Goal: Task Accomplishment & Management: Complete application form

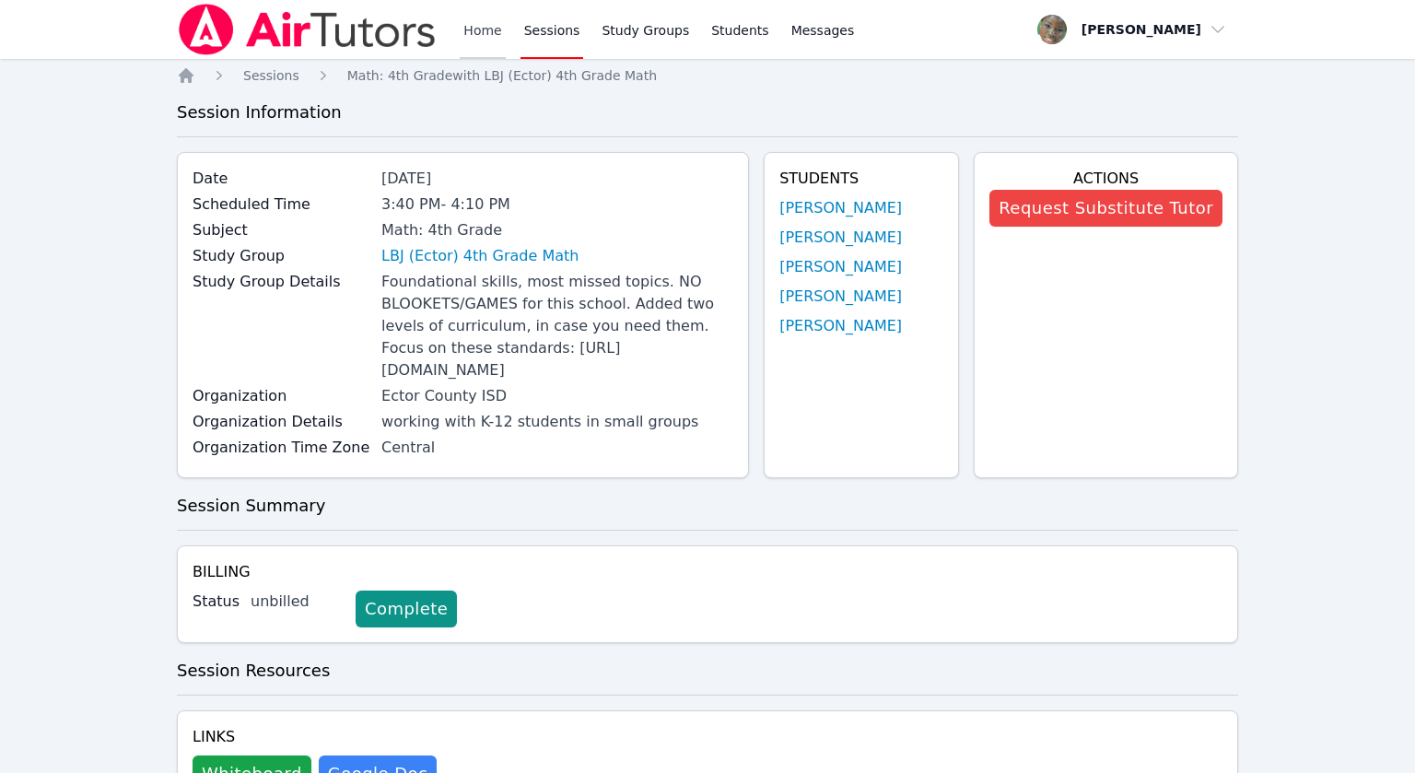
click at [473, 28] on link "Home" at bounding box center [482, 29] width 45 height 59
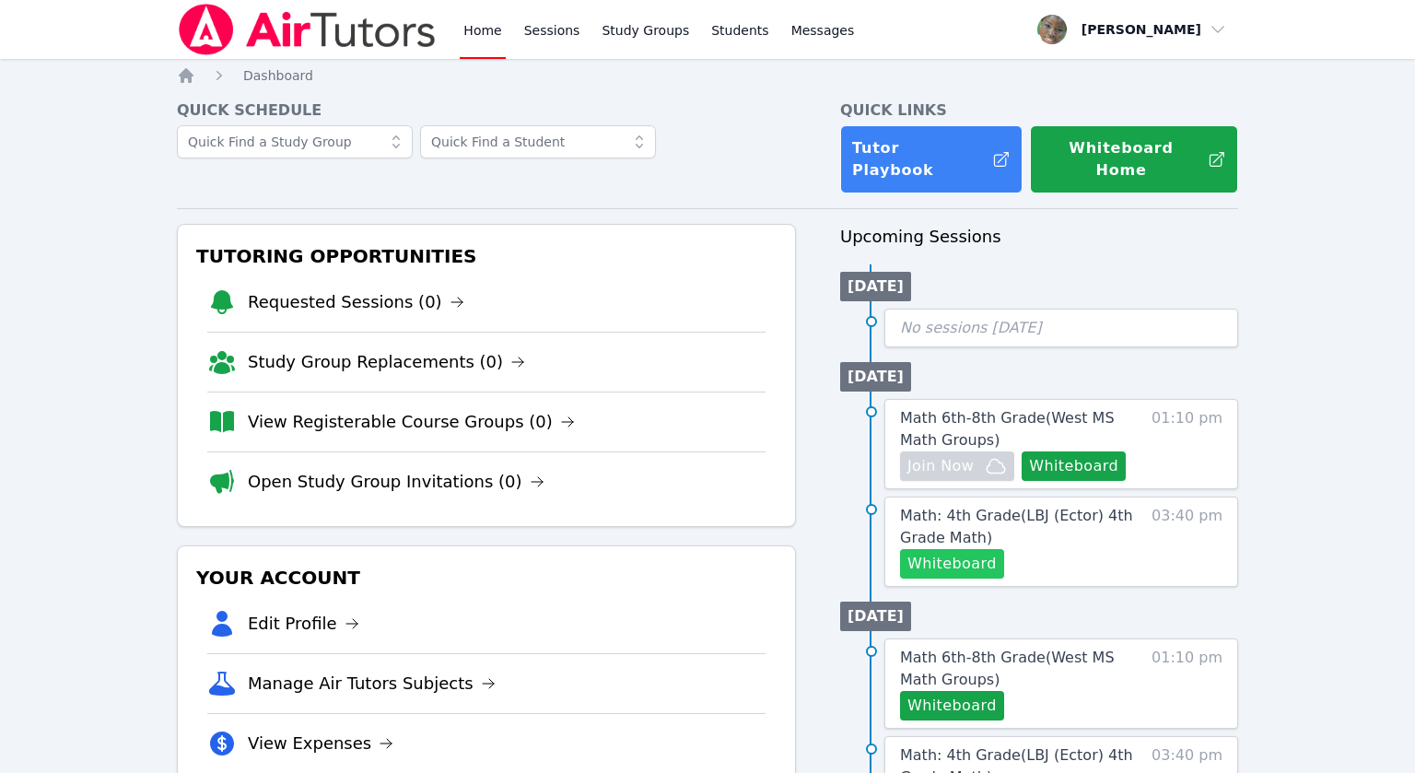
click at [946, 549] on button "Whiteboard" at bounding box center [952, 563] width 104 height 29
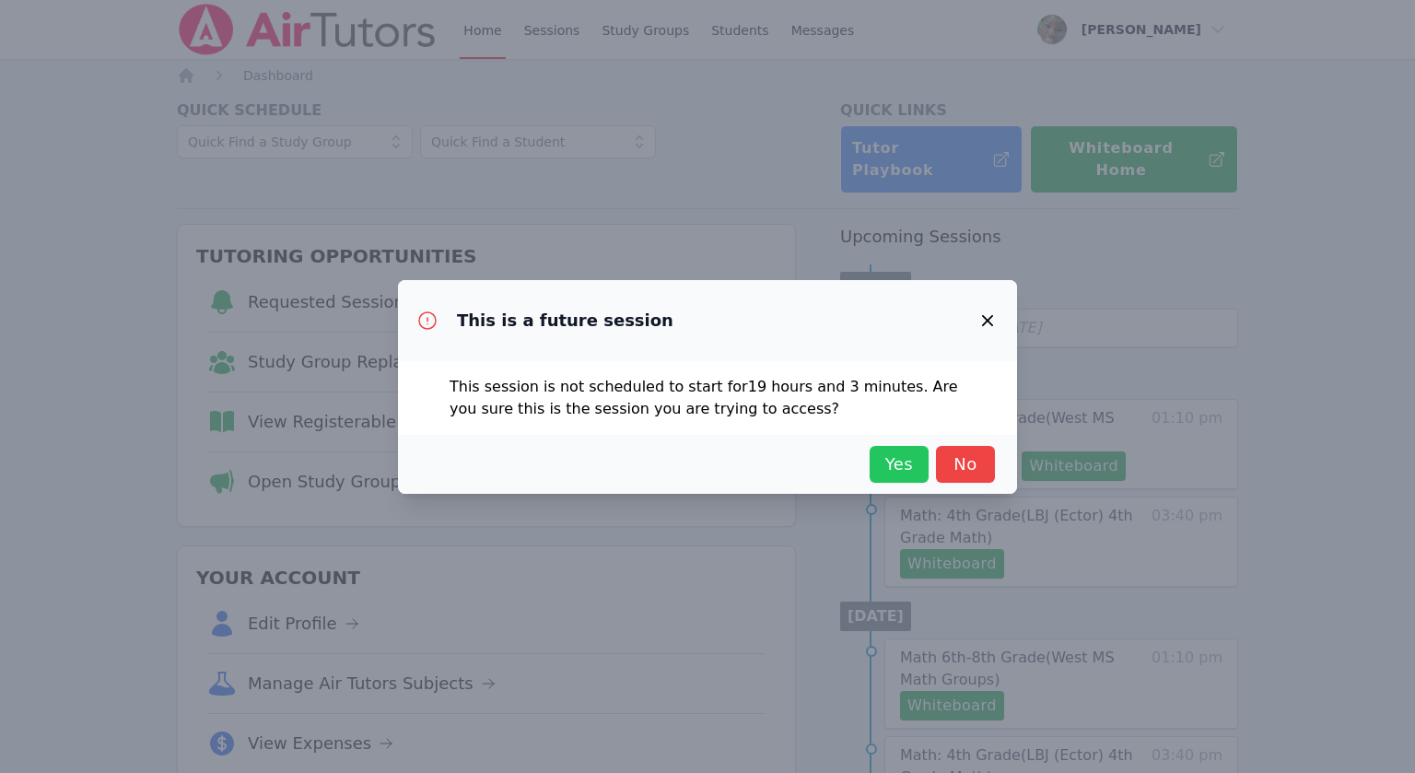
click at [890, 458] on span "Yes" at bounding box center [899, 464] width 41 height 26
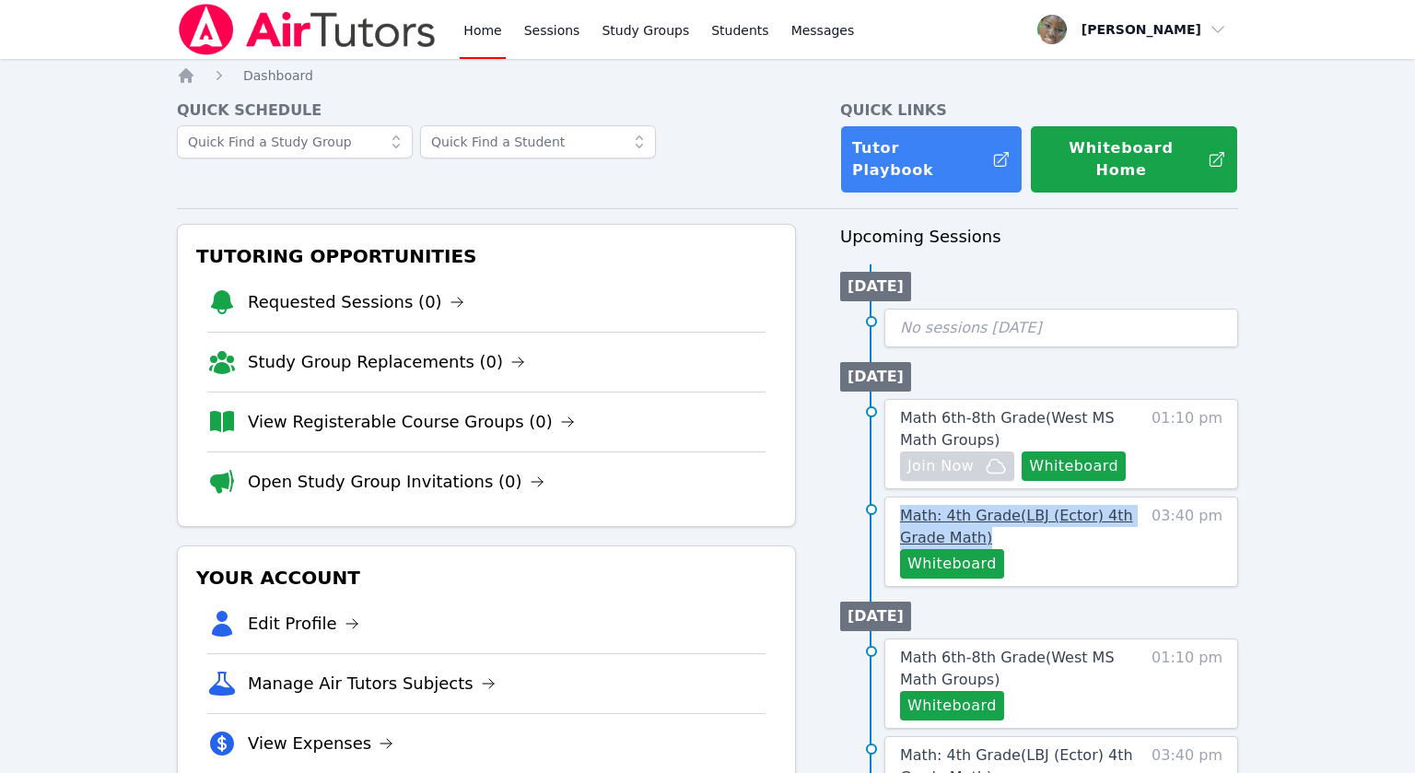
drag, startPoint x: 898, startPoint y: 494, endPoint x: 998, endPoint y: 518, distance: 102.3
click at [998, 518] on div "Math: 4th Grade ( LBJ (Ector) 4th Grade Math ) Whiteboard 03:40 pm" at bounding box center [1061, 541] width 354 height 90
copy span "Math: 4th Grade ( LBJ (Ector) 4th Grade Math )"
click at [1069, 507] on span "Math: 4th Grade ( LBJ (Ector) 4th Grade Math )" at bounding box center [1016, 527] width 233 height 40
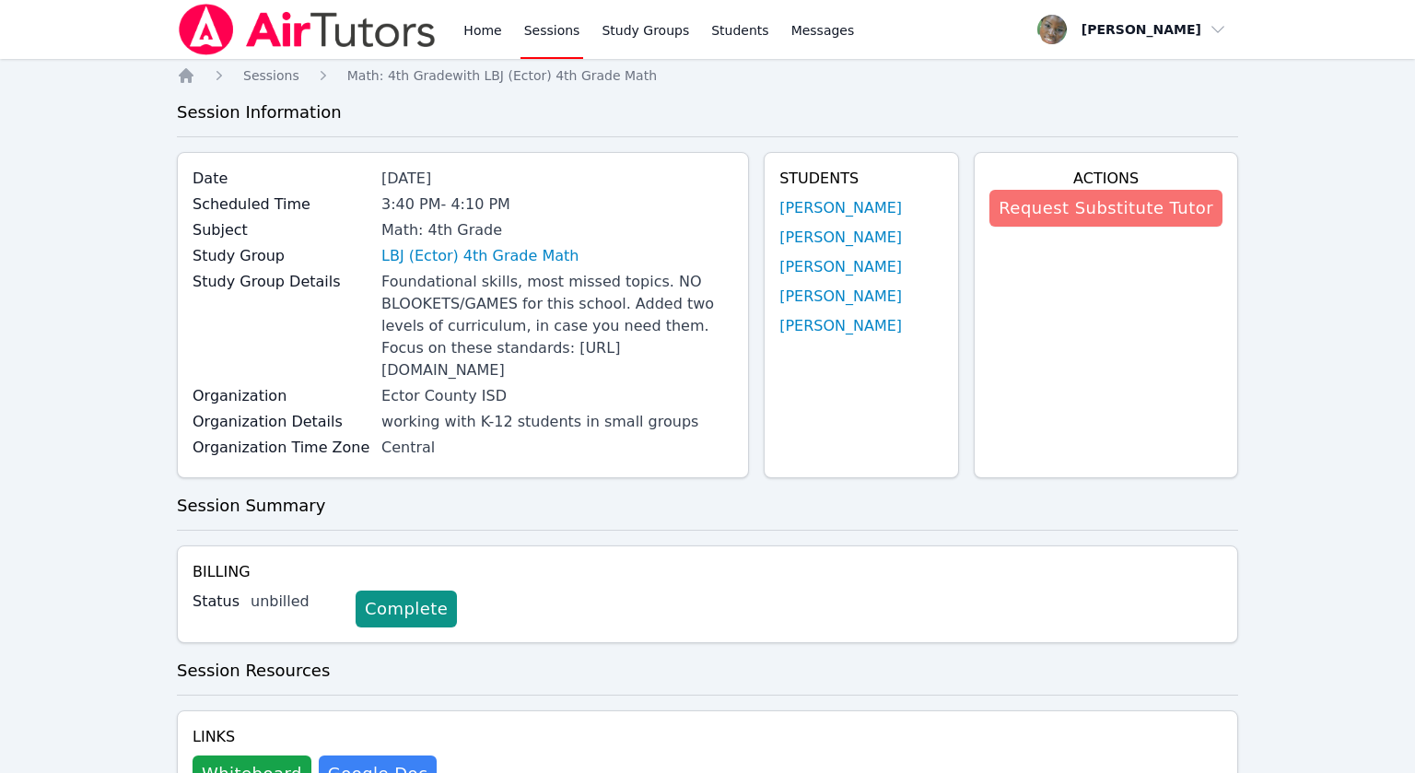
click at [1148, 207] on button "Request Substitute Tutor" at bounding box center [1105, 208] width 233 height 37
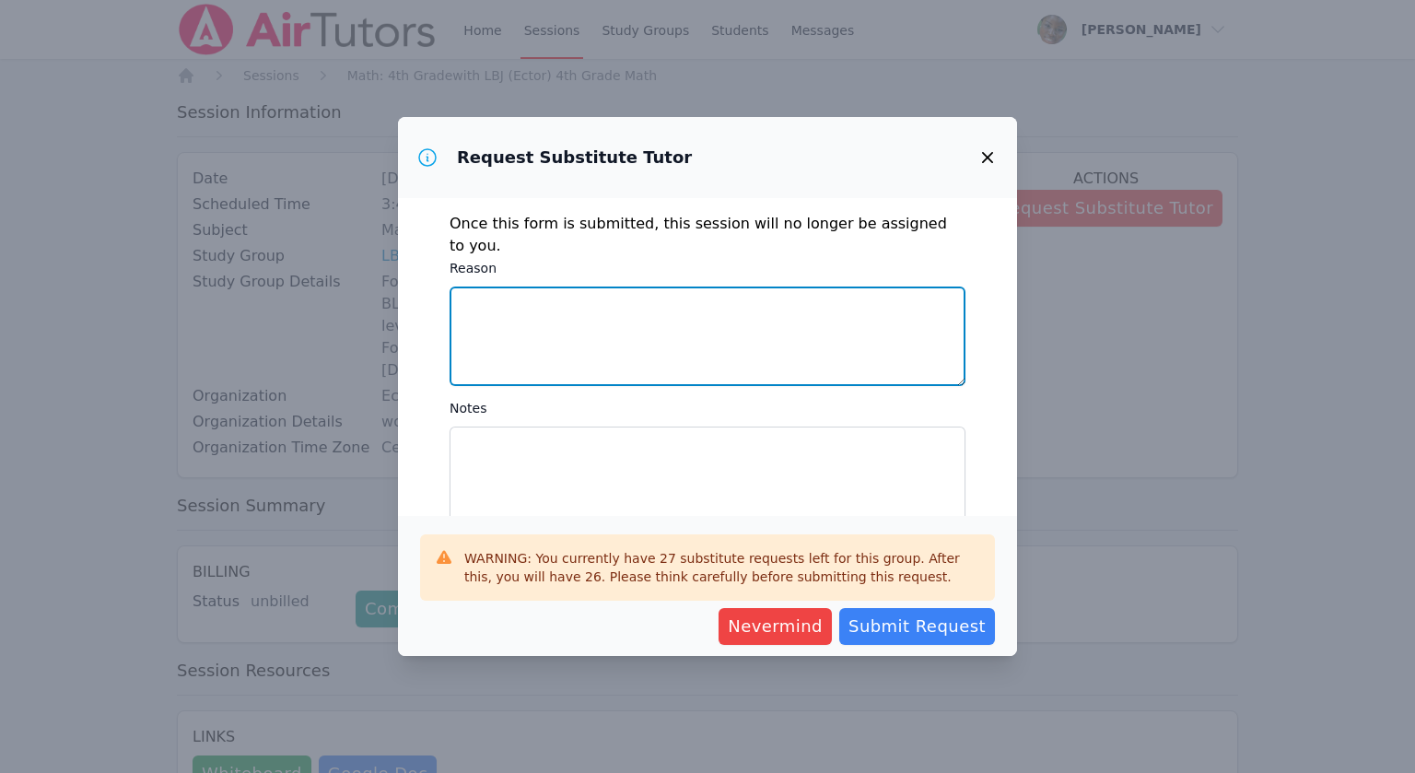
click at [691, 307] on textarea "Reason" at bounding box center [708, 335] width 516 height 99
type textarea "Appointment for kid"
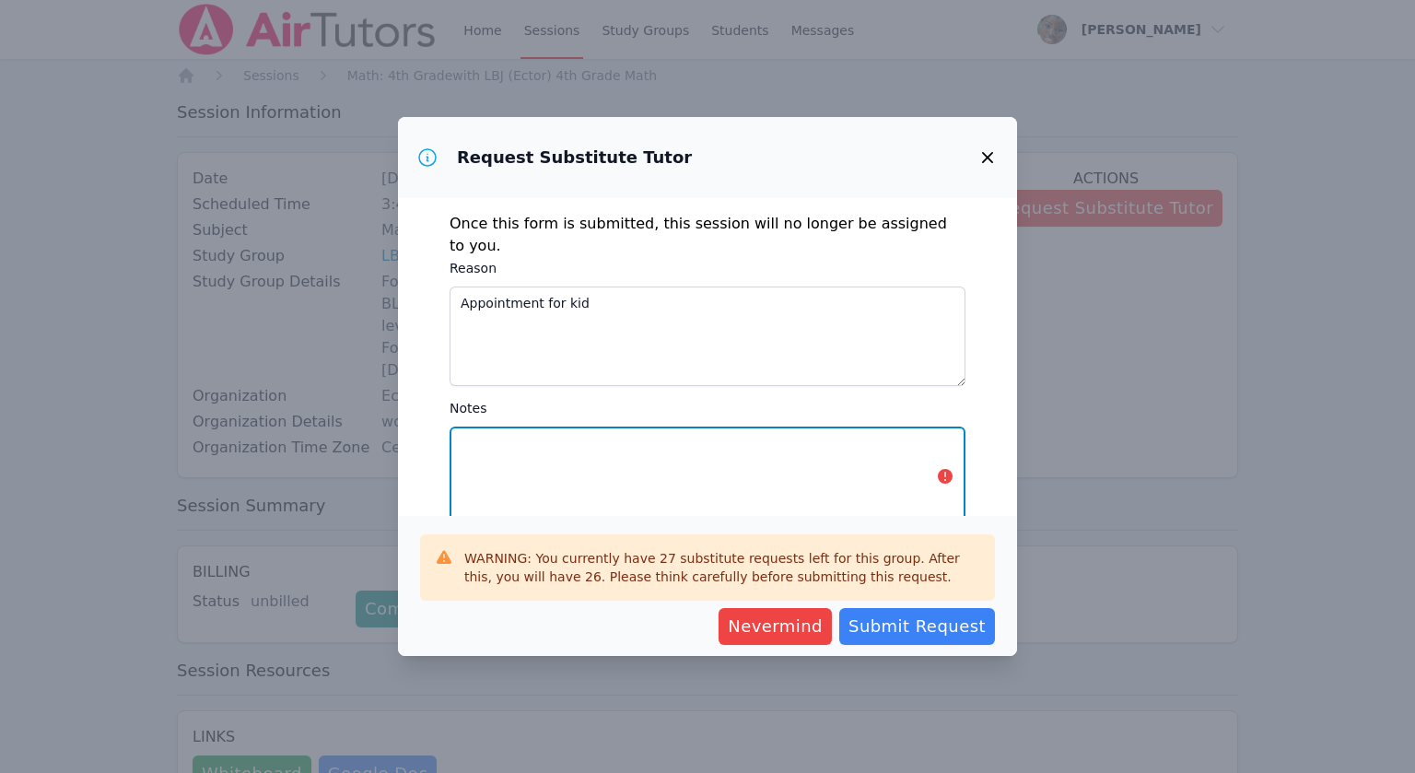
click at [486, 426] on textarea "Notes" at bounding box center [708, 475] width 516 height 99
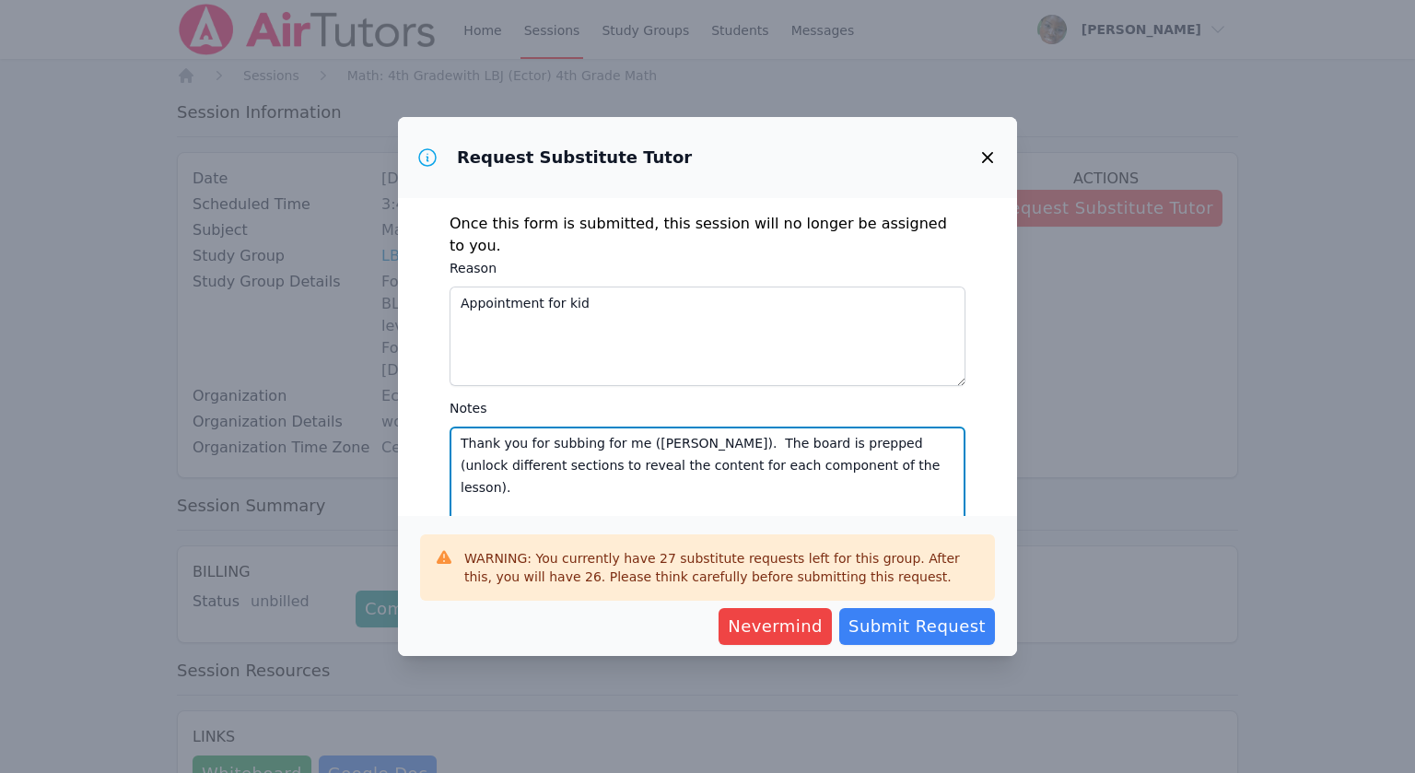
type textarea "Thank you for subbing for me ([PERSON_NAME]). The board is prepped (unlock diff…"
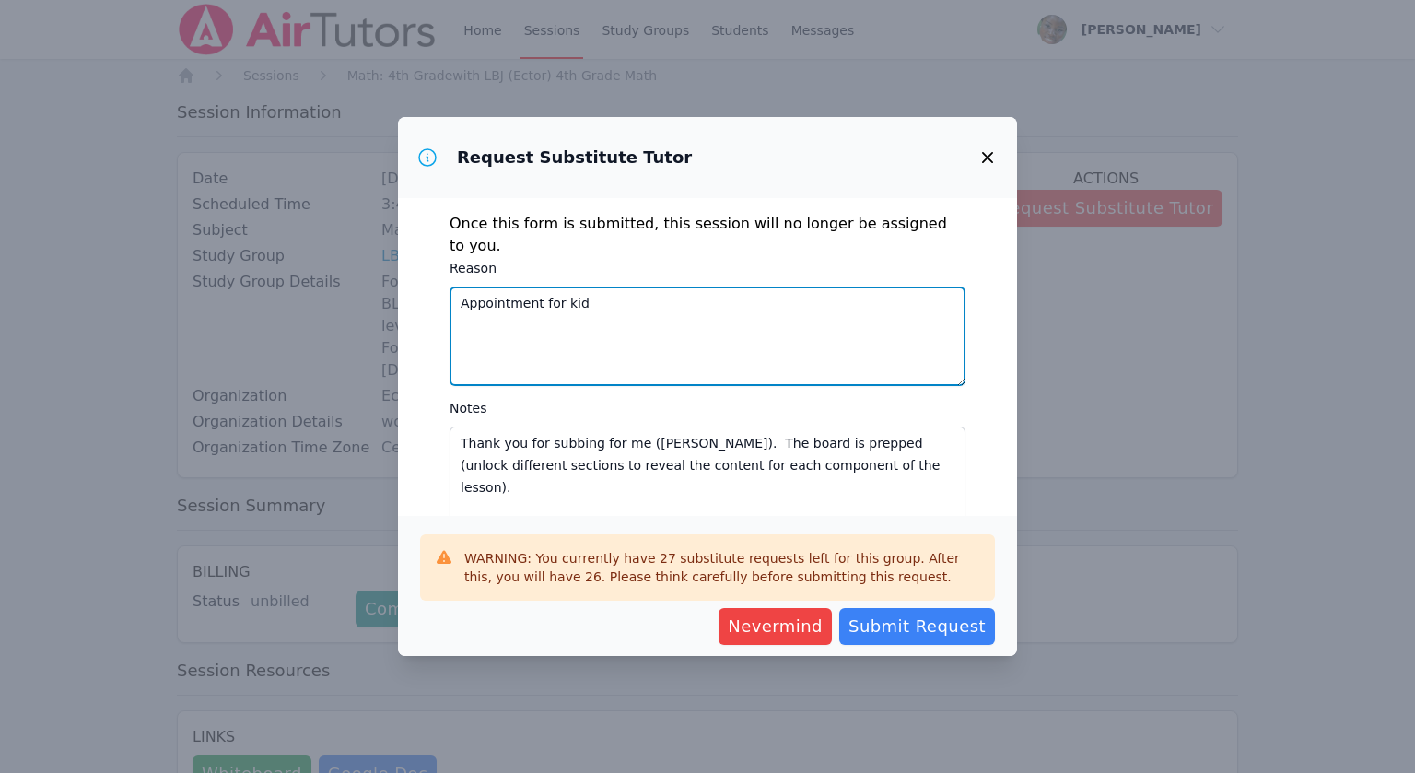
click at [585, 286] on textarea "Appointment for kid" at bounding box center [708, 335] width 516 height 99
type textarea "Appointment for my child"
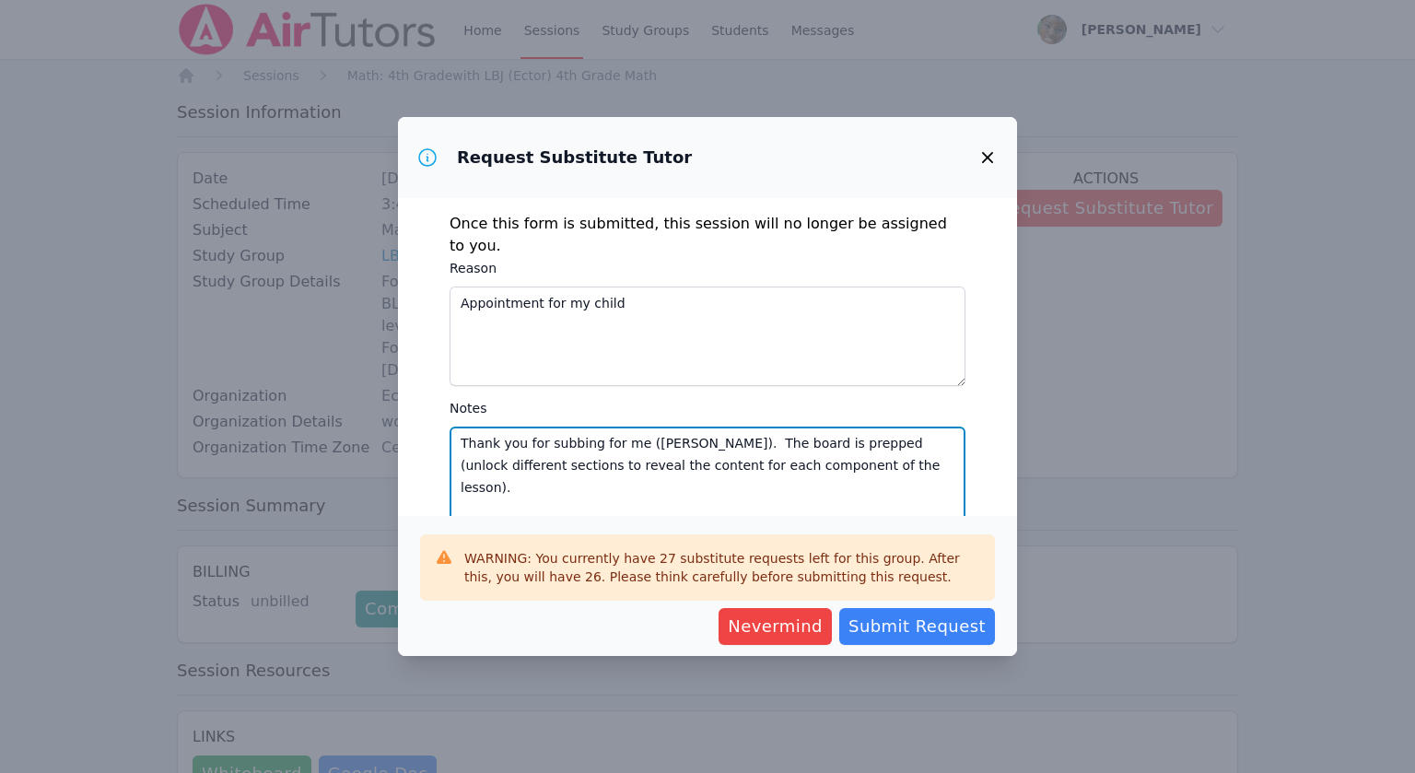
click at [892, 446] on textarea "Thank you for subbing for me ([PERSON_NAME]). The board is prepped (unlock diff…" at bounding box center [708, 475] width 516 height 99
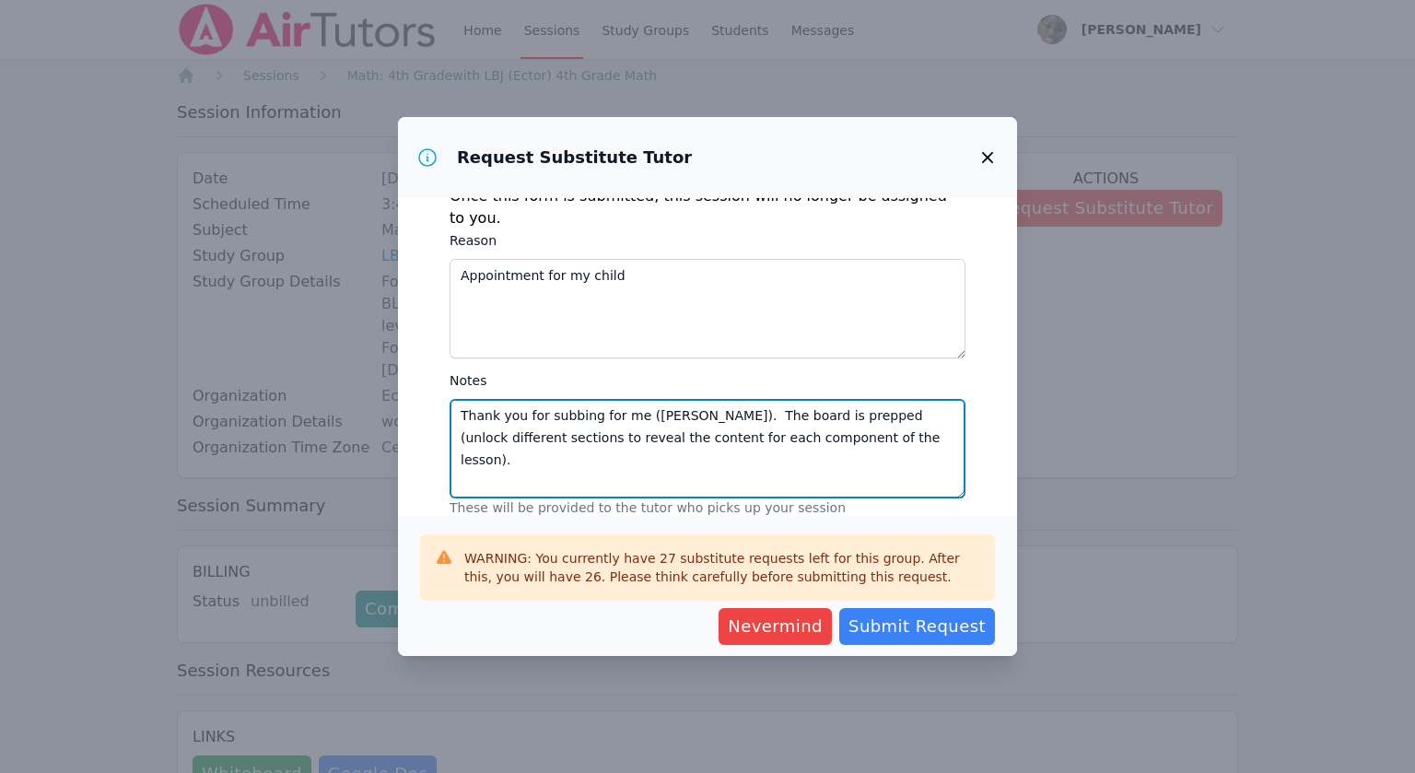
scroll to position [31, 0]
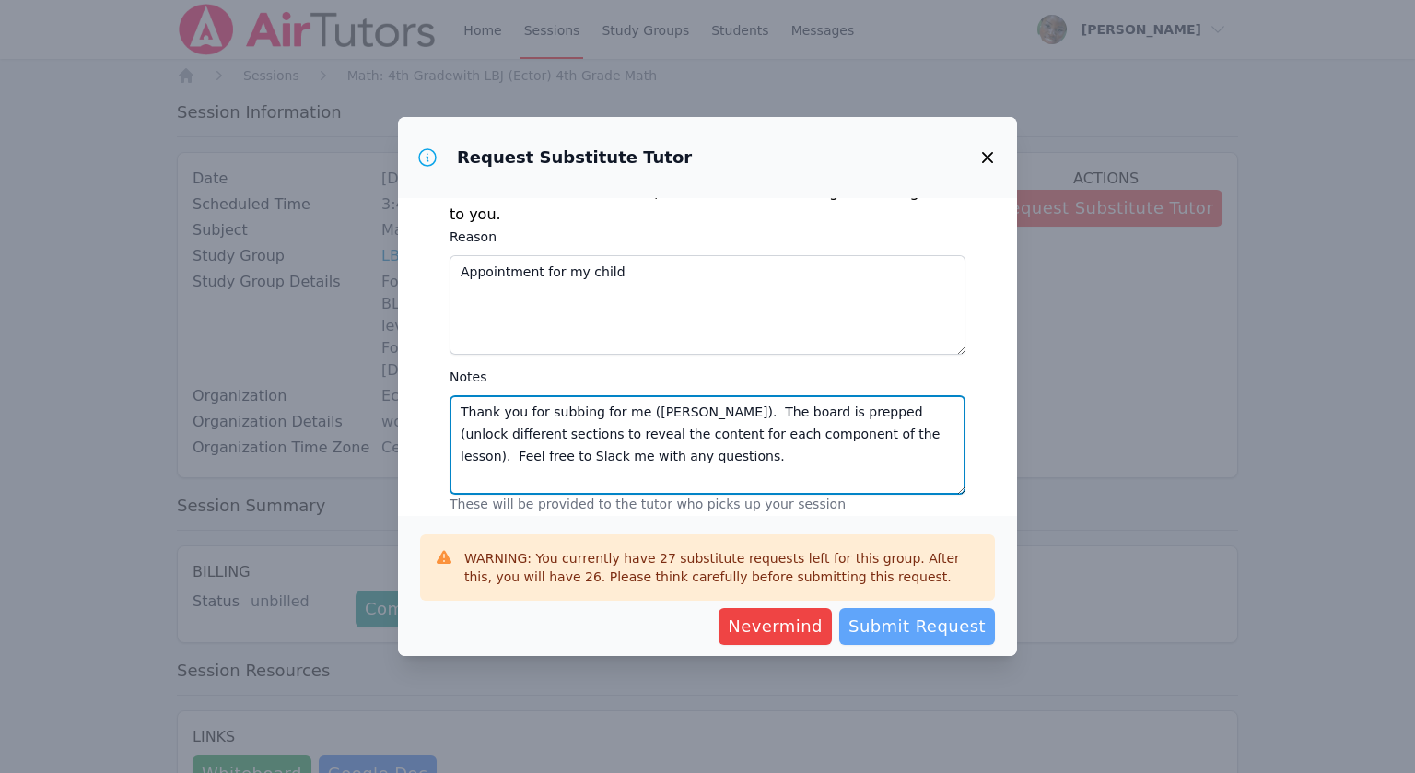
type textarea "Thank you for subbing for me ([PERSON_NAME]). The board is prepped (unlock diff…"
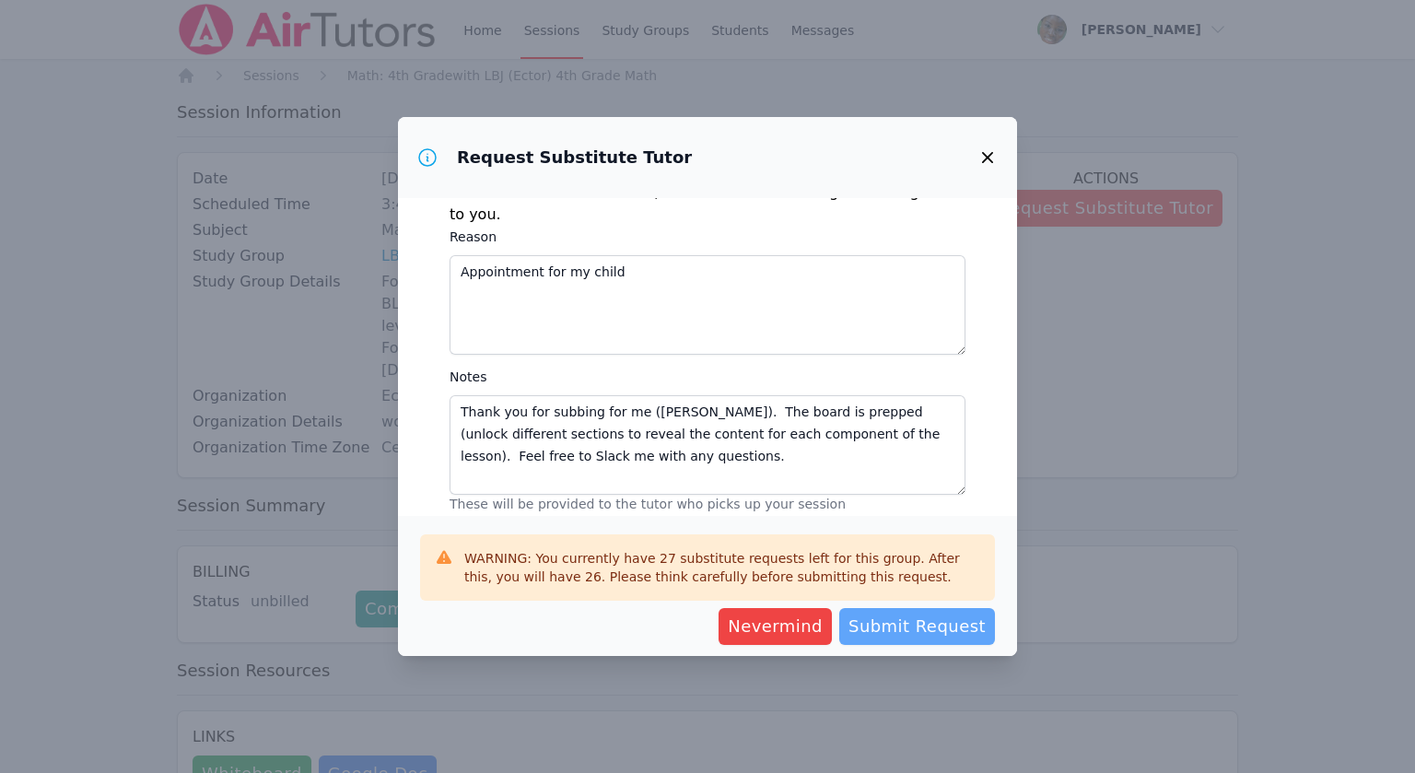
click at [939, 633] on span "Submit Request" at bounding box center [916, 626] width 137 height 26
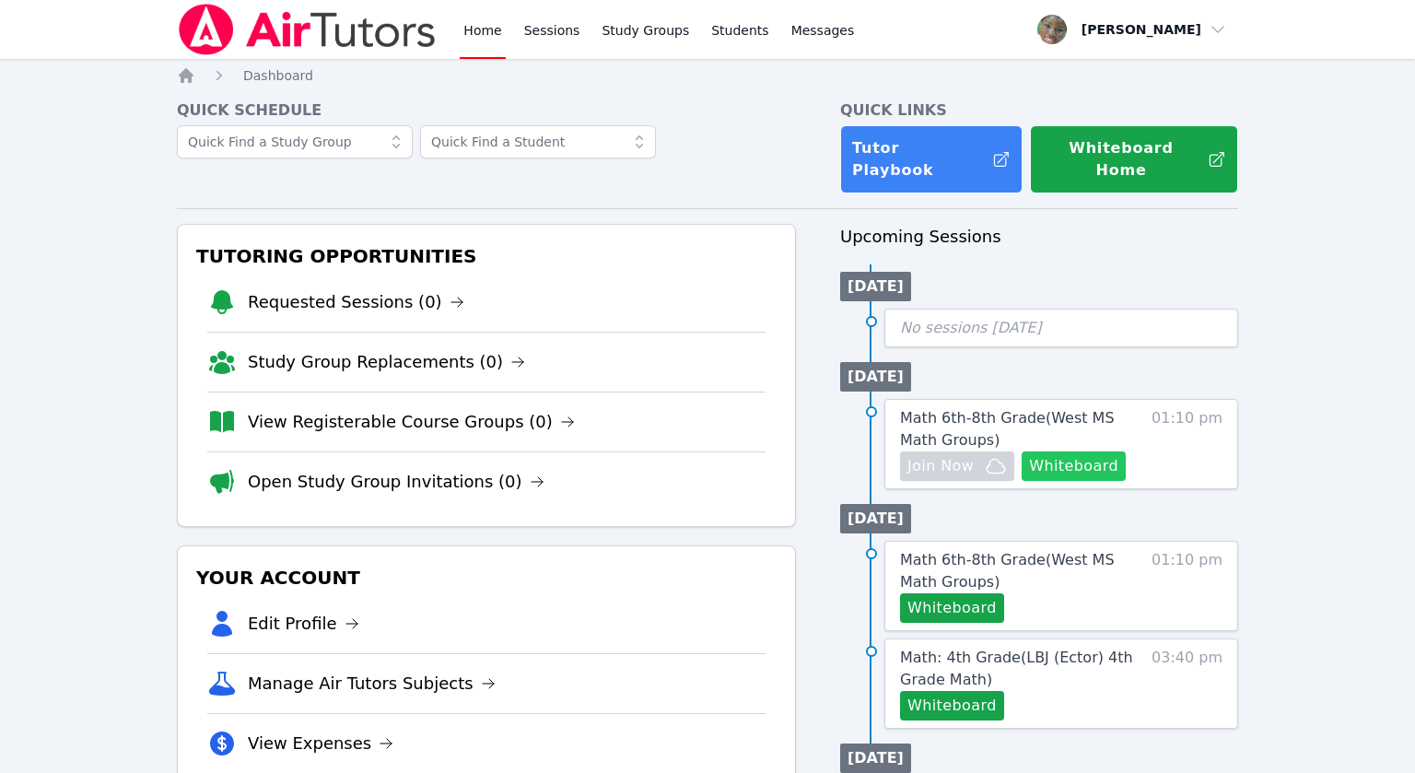
click at [1095, 451] on button "Whiteboard" at bounding box center [1074, 465] width 104 height 29
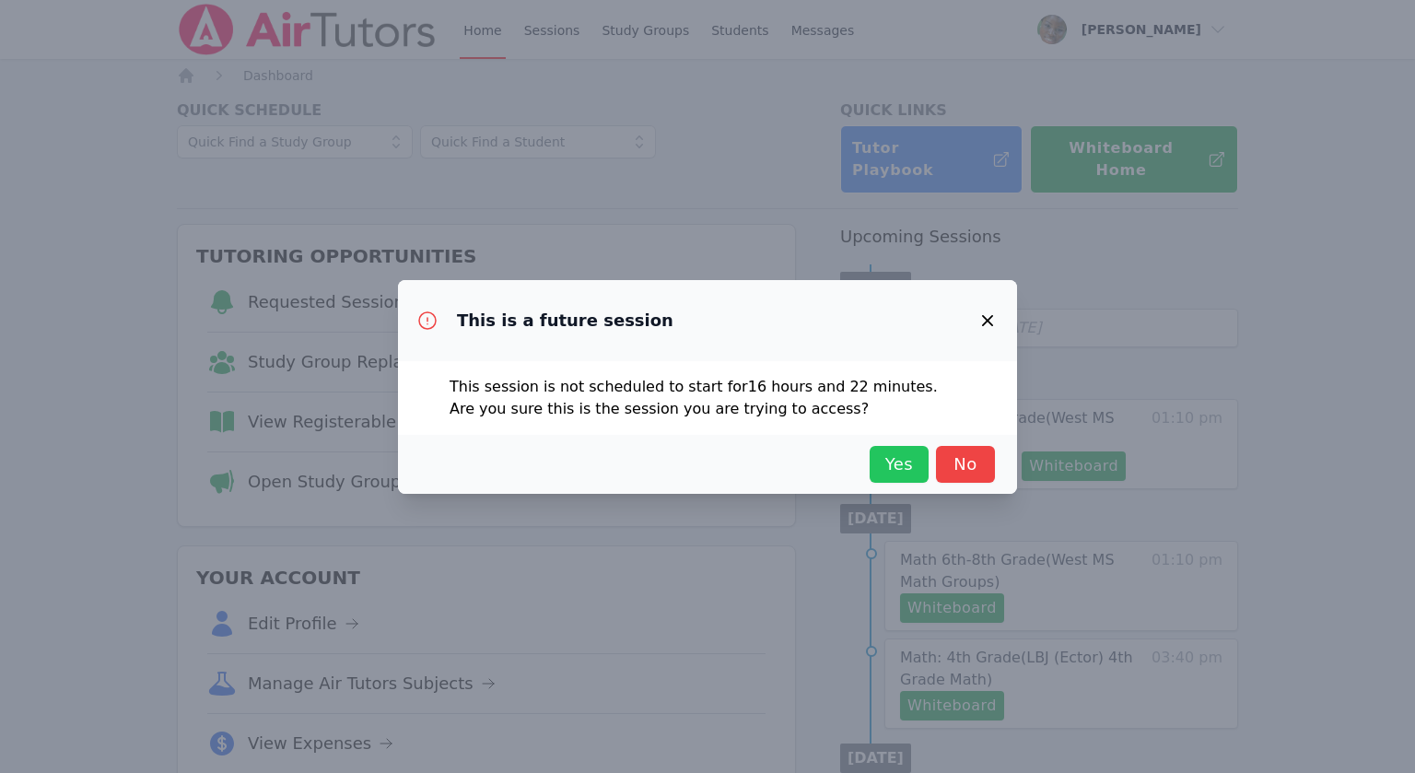
click at [904, 461] on span "Yes" at bounding box center [899, 464] width 41 height 26
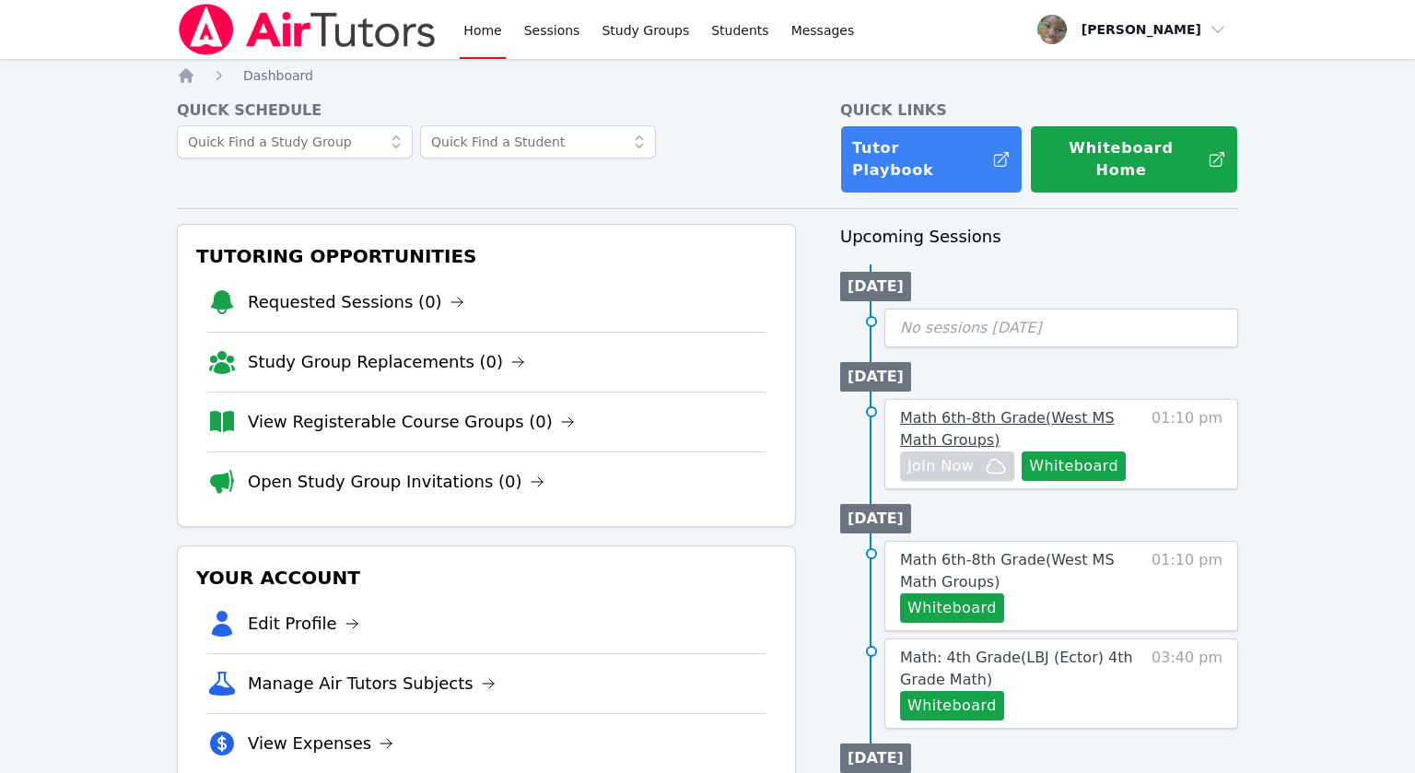
click at [945, 409] on span "Math 6th-8th Grade ( [GEOGRAPHIC_DATA] Math Groups )" at bounding box center [1007, 429] width 215 height 40
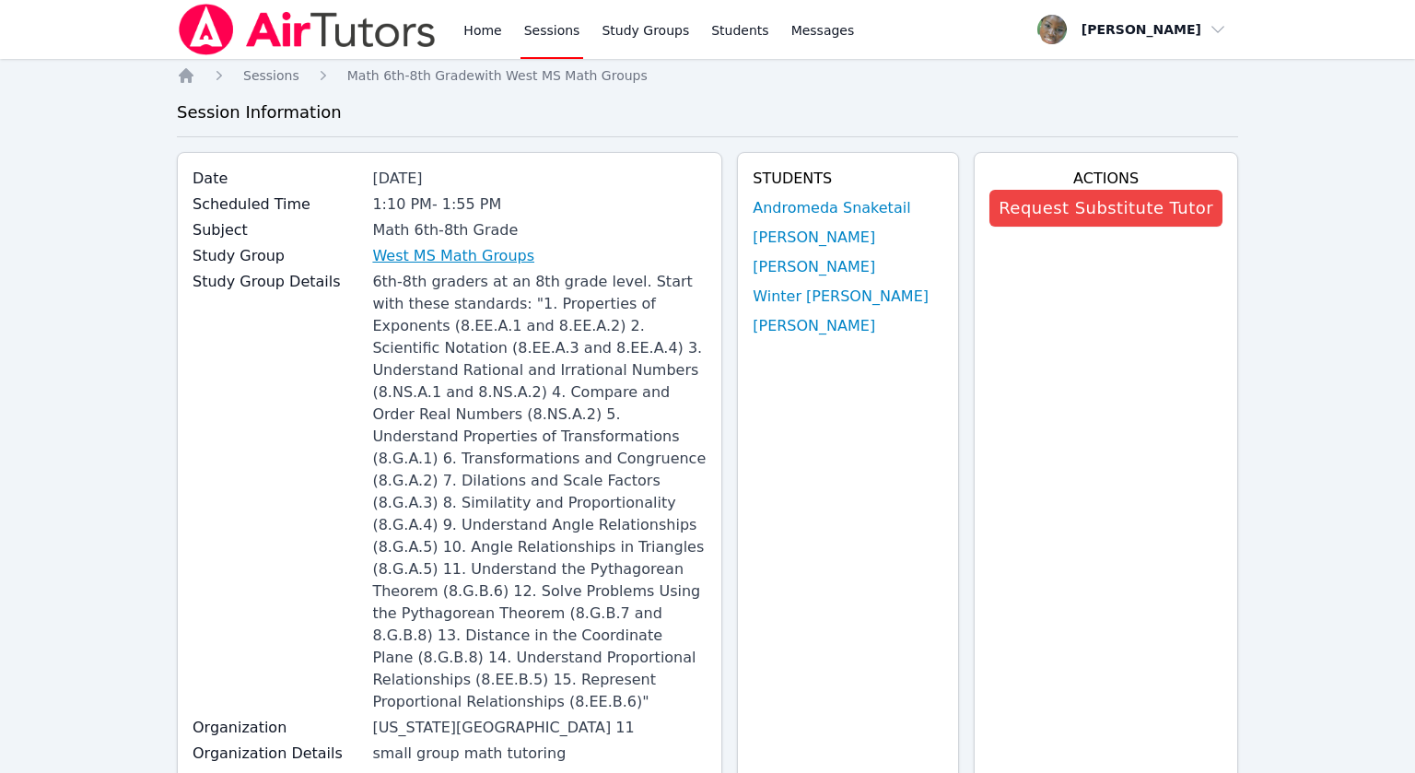
click at [458, 258] on link "West MS Math Groups" at bounding box center [453, 256] width 162 height 22
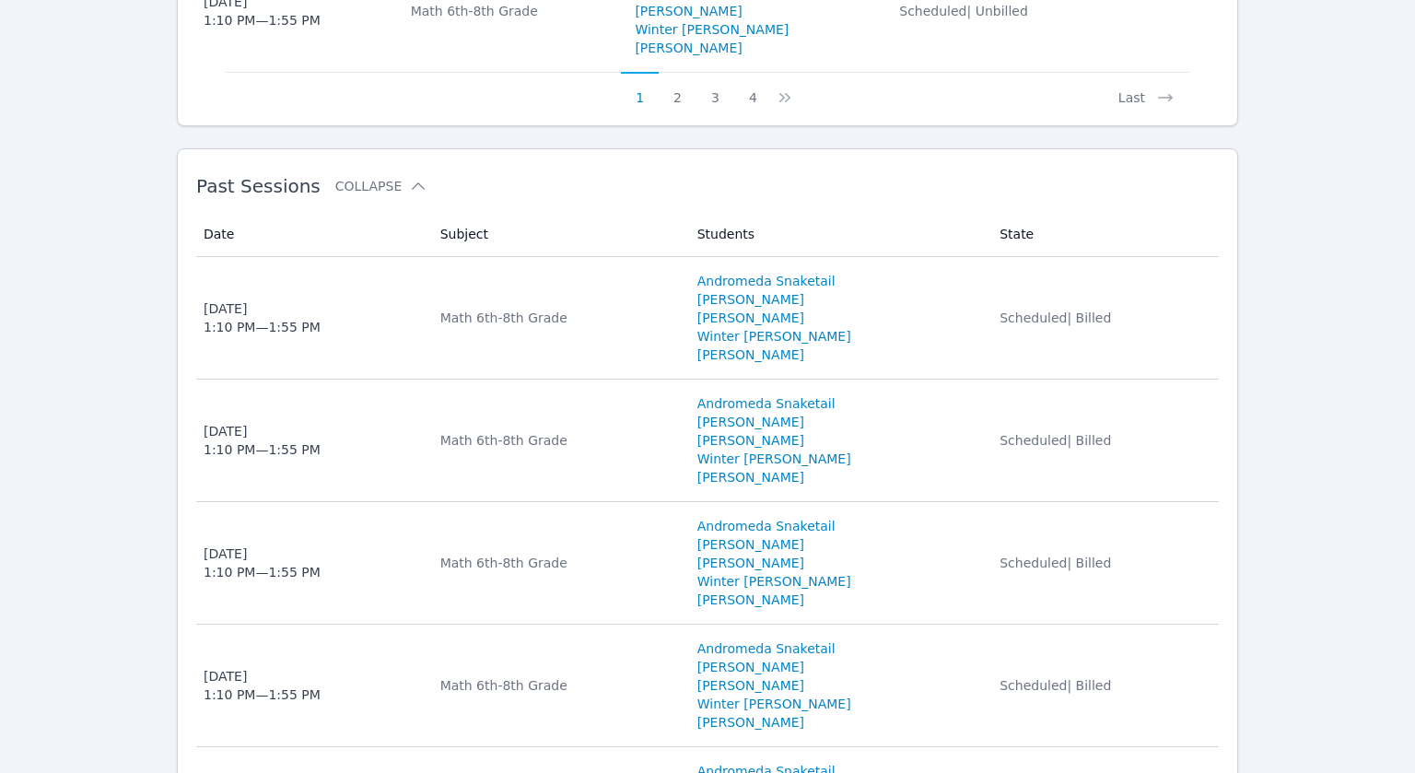
scroll to position [2260, 0]
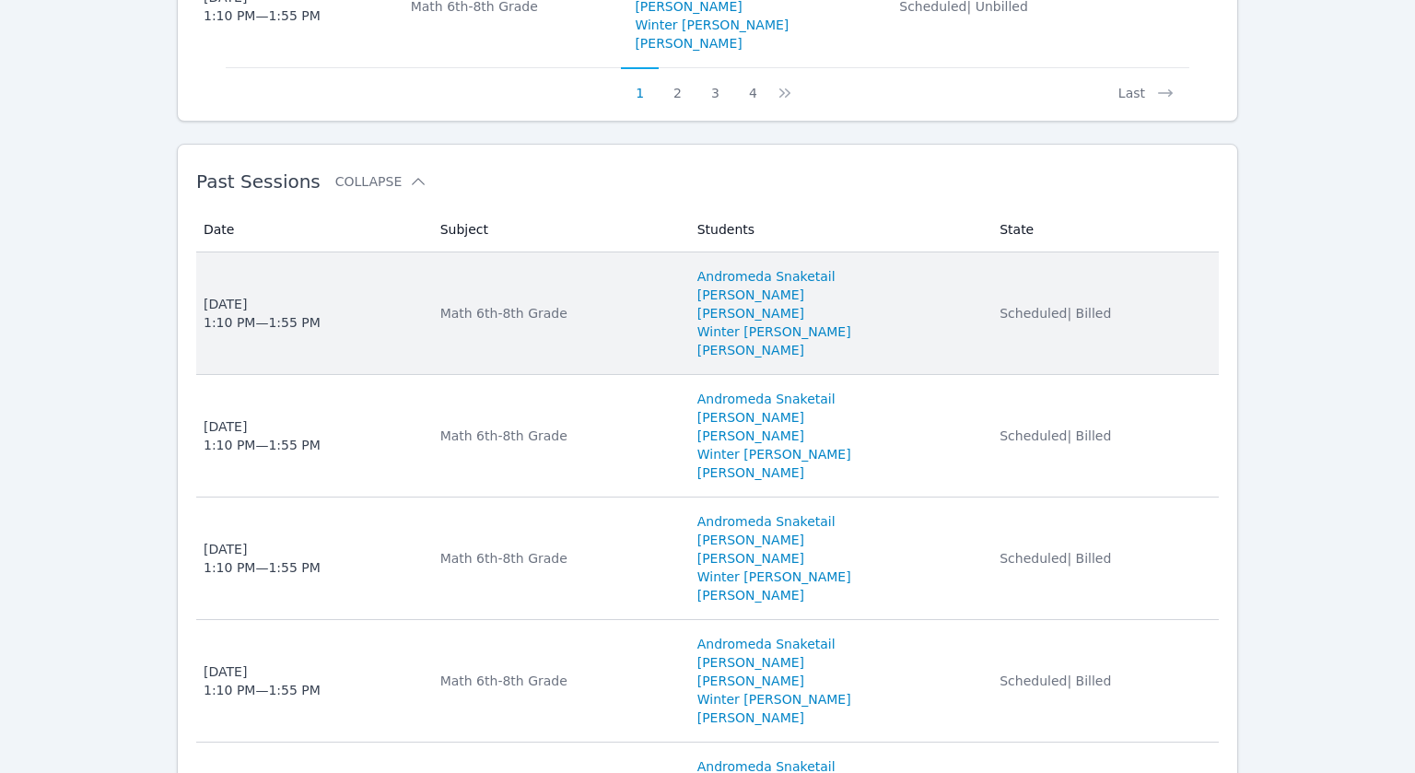
click at [592, 252] on td "Subject Math 6th-8th Grade" at bounding box center [557, 313] width 257 height 123
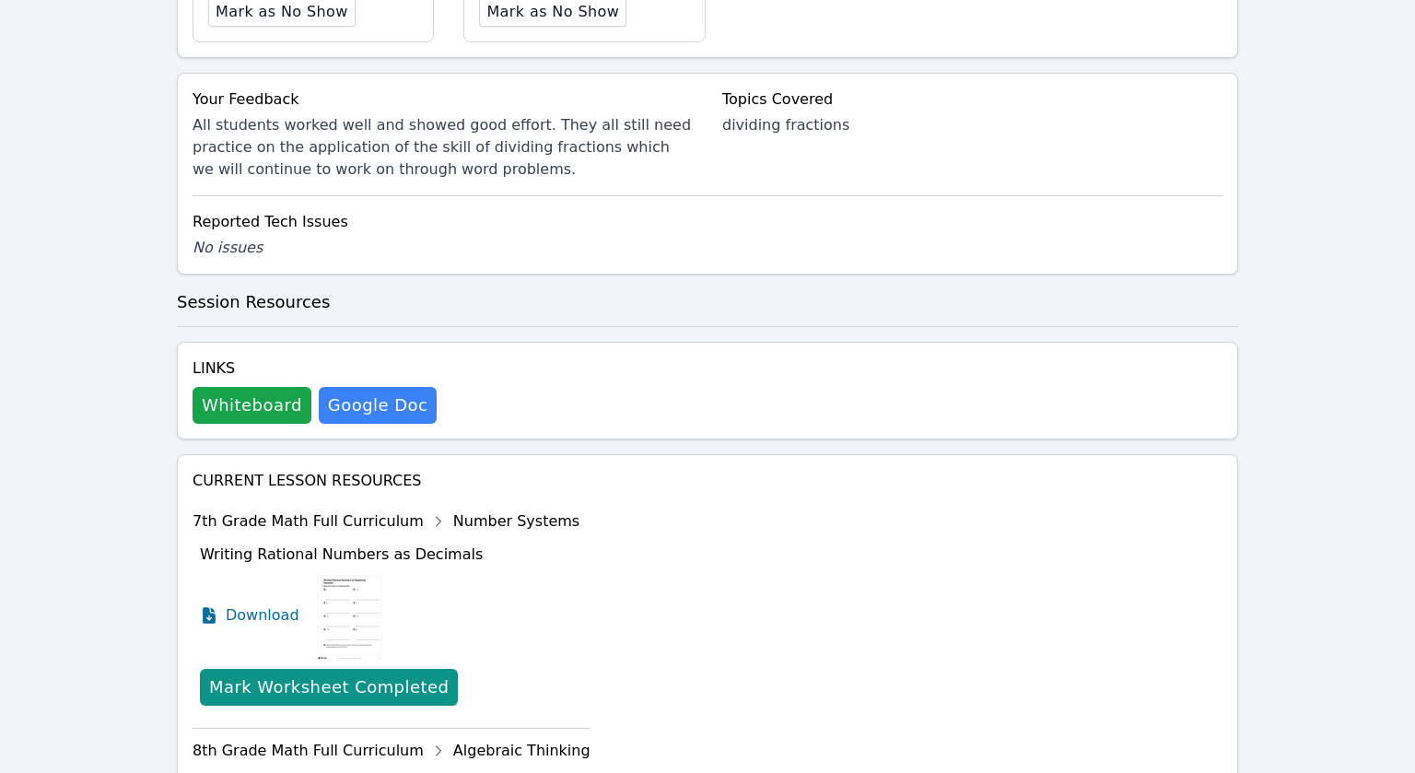
scroll to position [1220, 0]
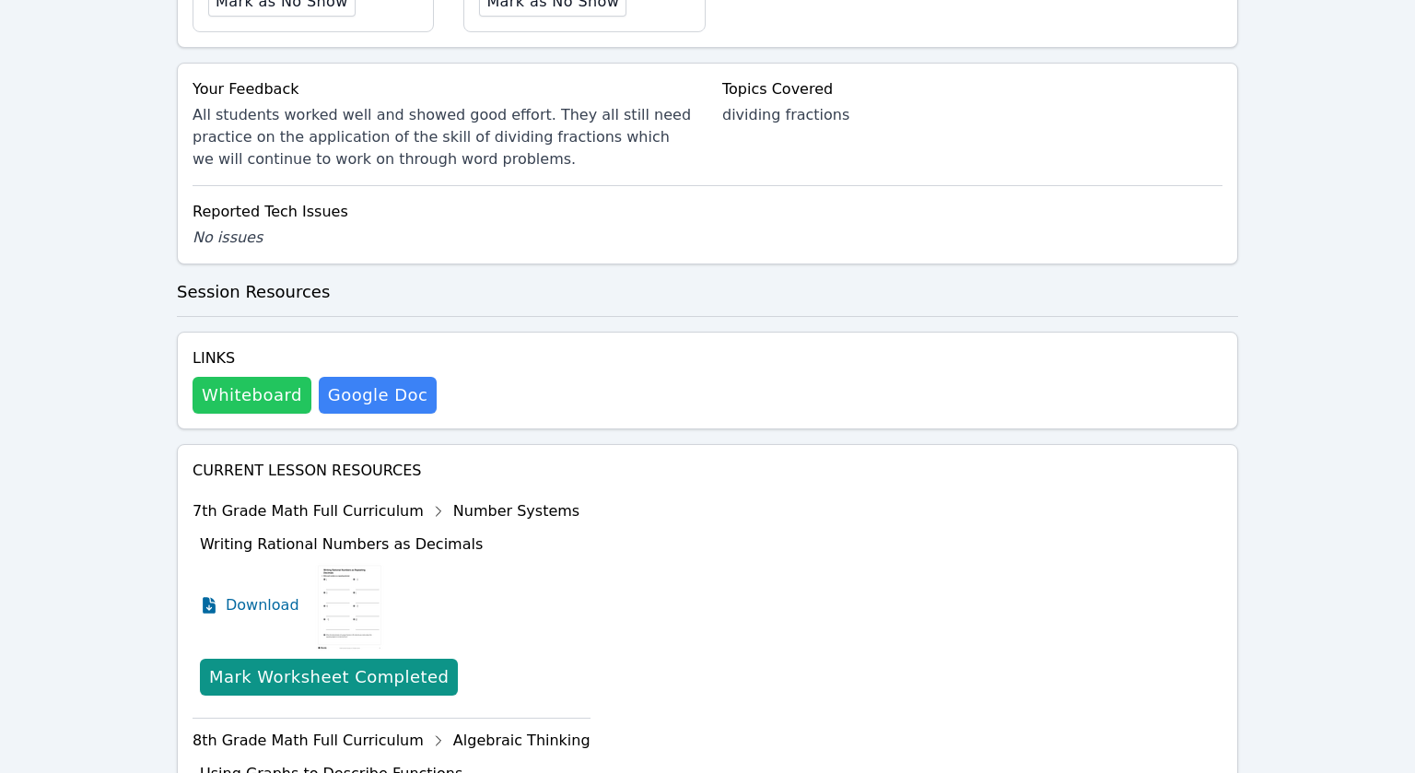
click at [237, 377] on button "Whiteboard" at bounding box center [252, 395] width 119 height 37
